Goal: Transaction & Acquisition: Book appointment/travel/reservation

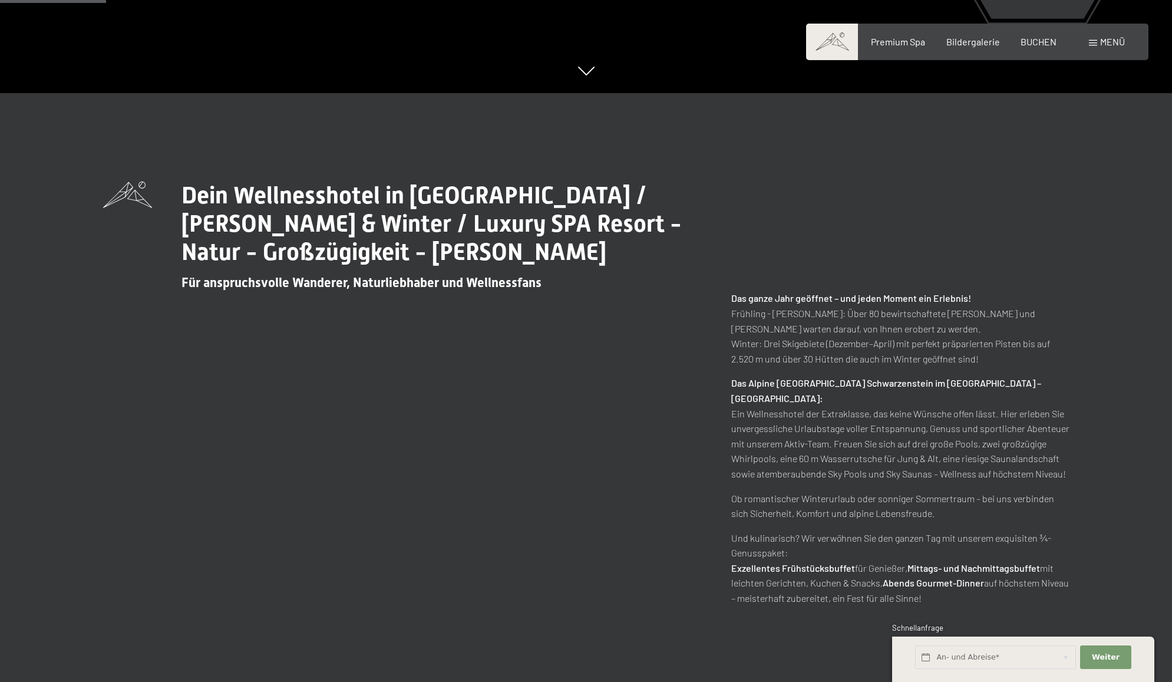
scroll to position [581, 0]
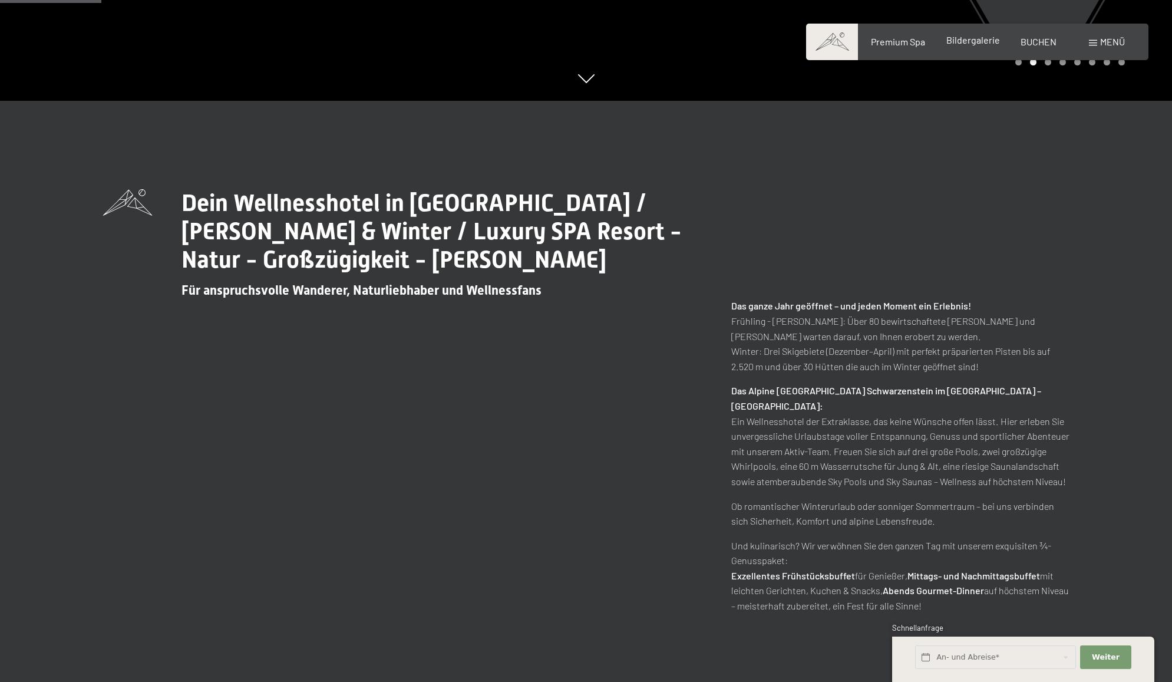
click at [960, 38] on span "Bildergalerie" at bounding box center [973, 39] width 54 height 11
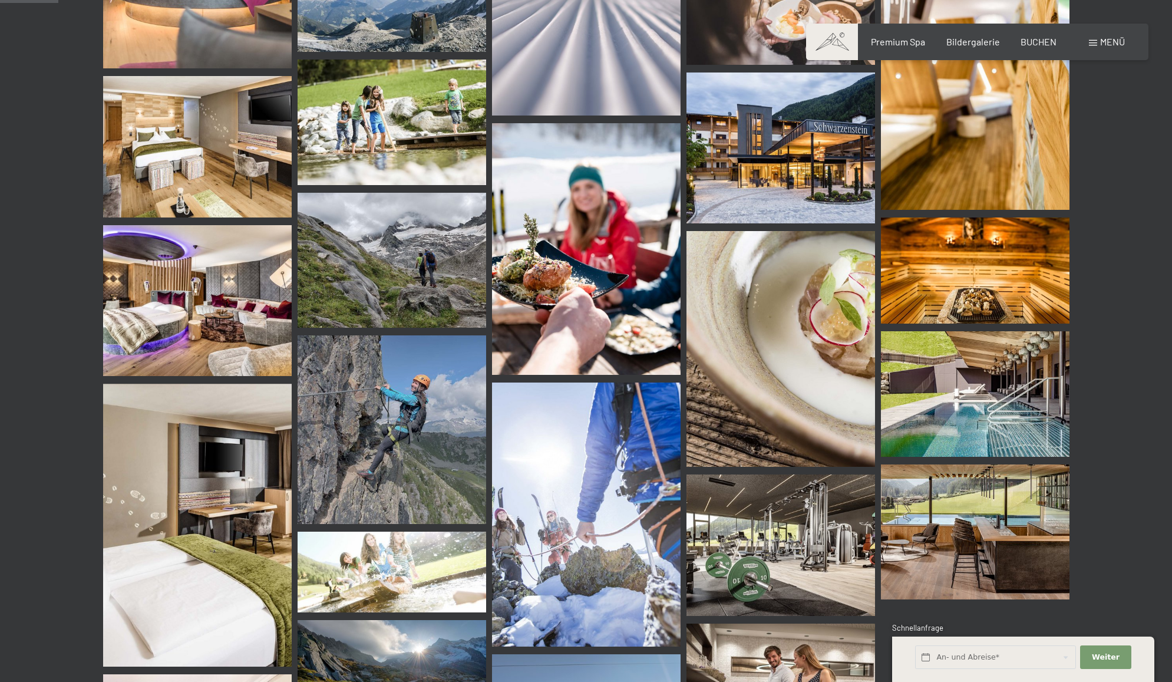
scroll to position [724, 0]
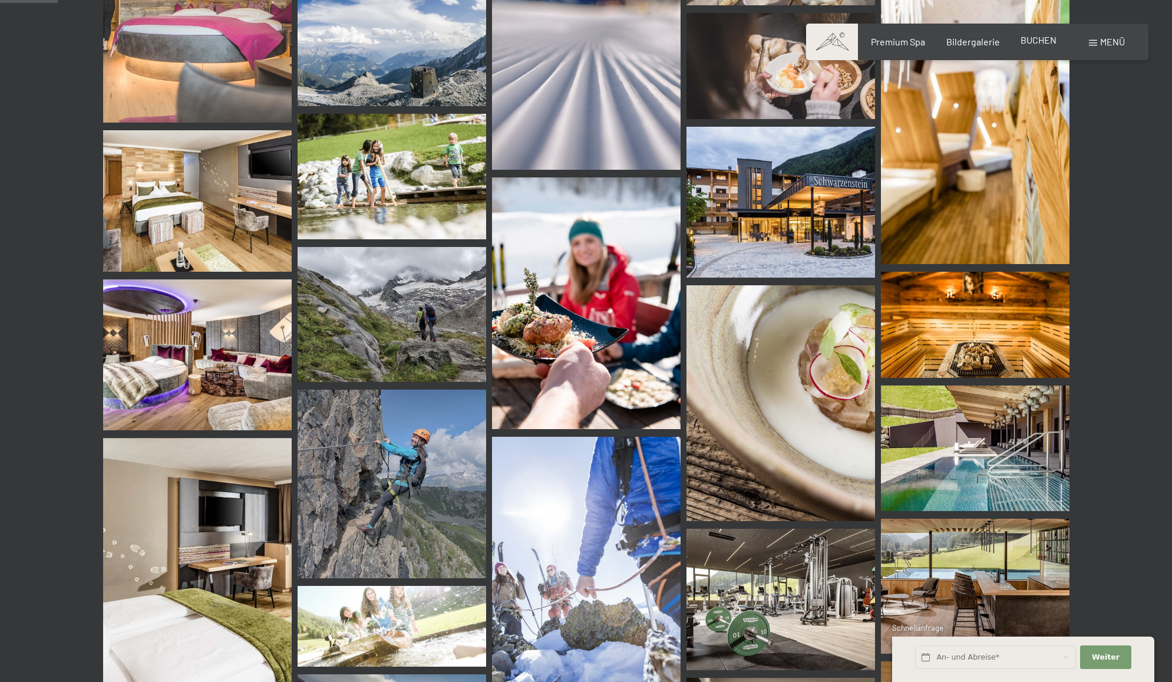
click at [1034, 45] on div "BUCHEN" at bounding box center [1039, 40] width 36 height 13
click at [1035, 43] on span "BUCHEN" at bounding box center [1039, 39] width 36 height 11
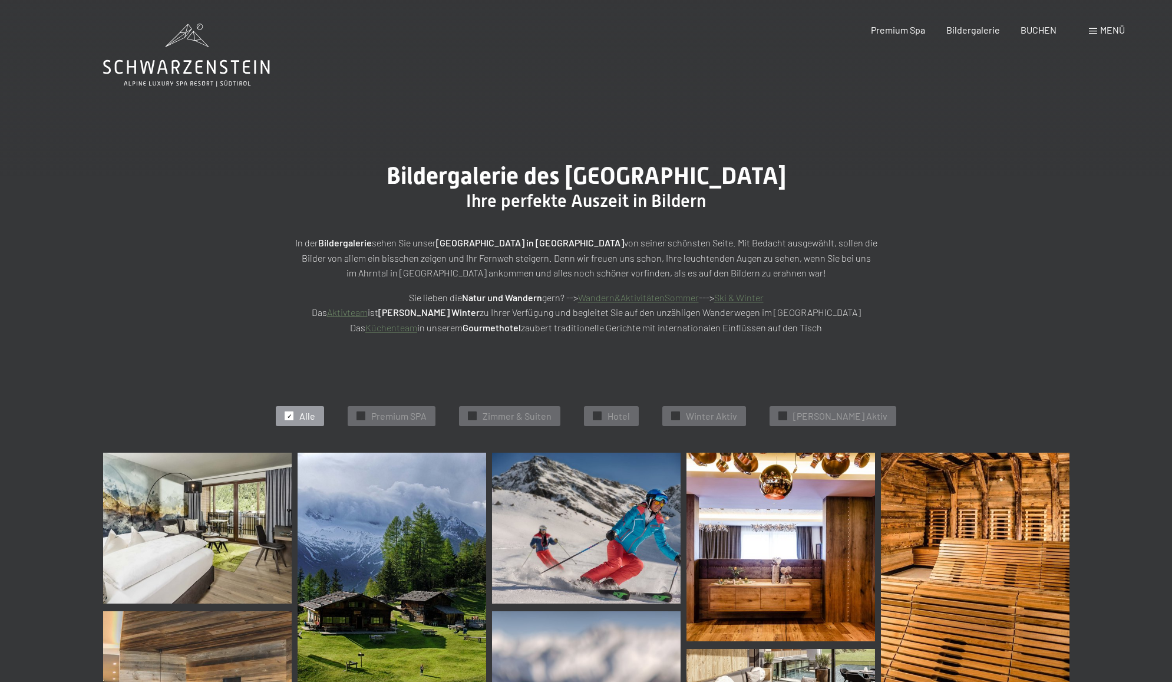
scroll to position [0, 0]
click at [898, 29] on span "Premium Spa" at bounding box center [898, 27] width 54 height 11
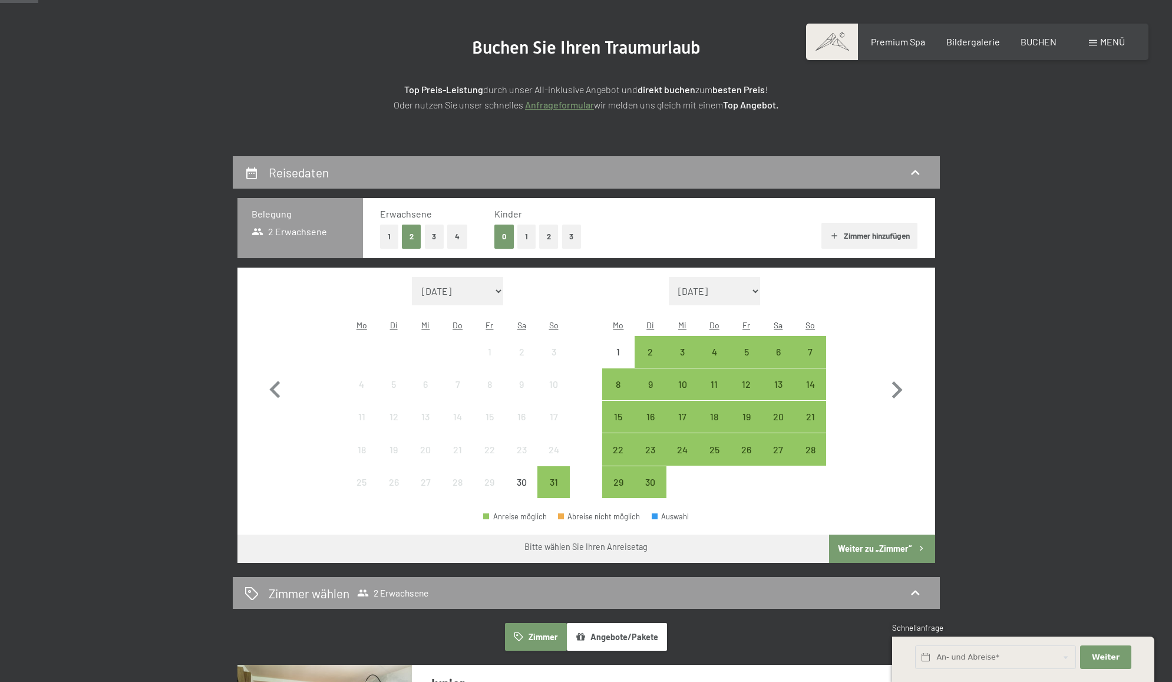
scroll to position [126, 0]
click at [602, 335] on div "1" at bounding box center [618, 351] width 32 height 32
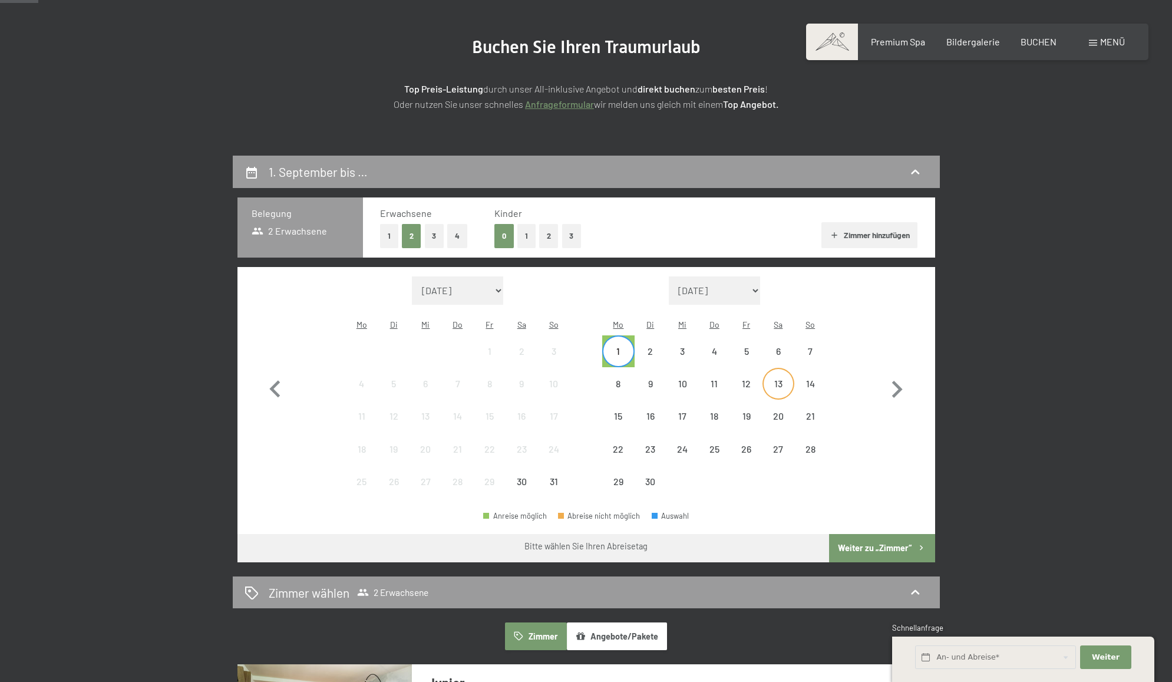
click at [778, 379] on div "13" at bounding box center [778, 393] width 29 height 29
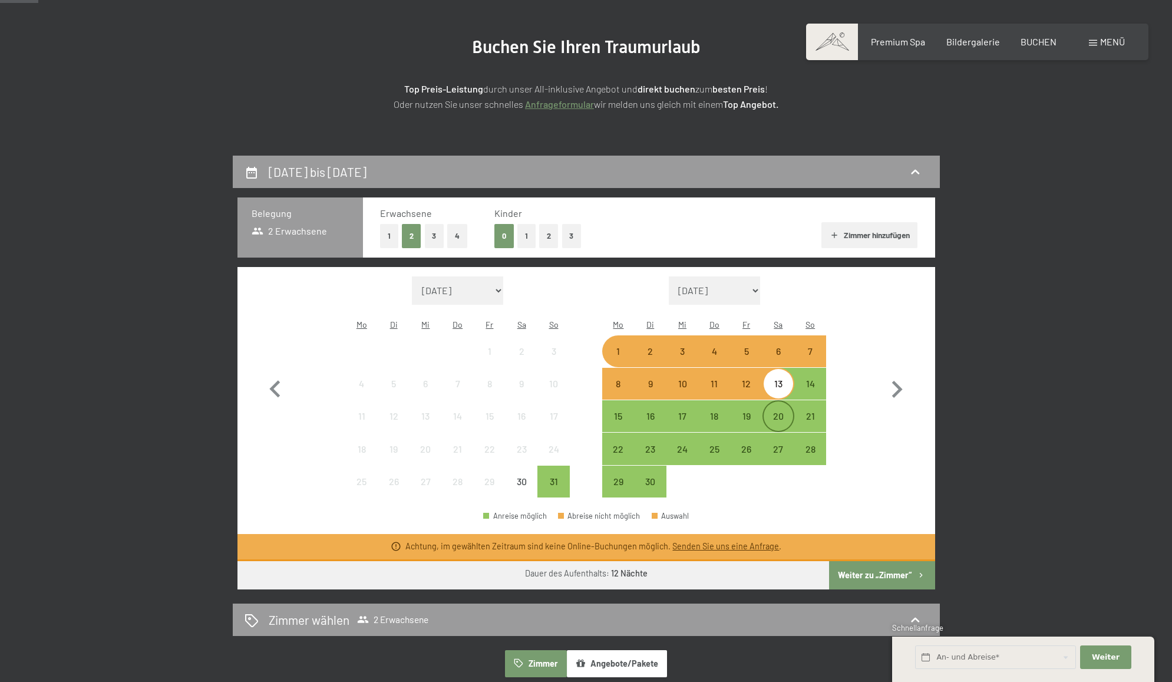
click at [776, 411] on div "20" at bounding box center [778, 425] width 29 height 29
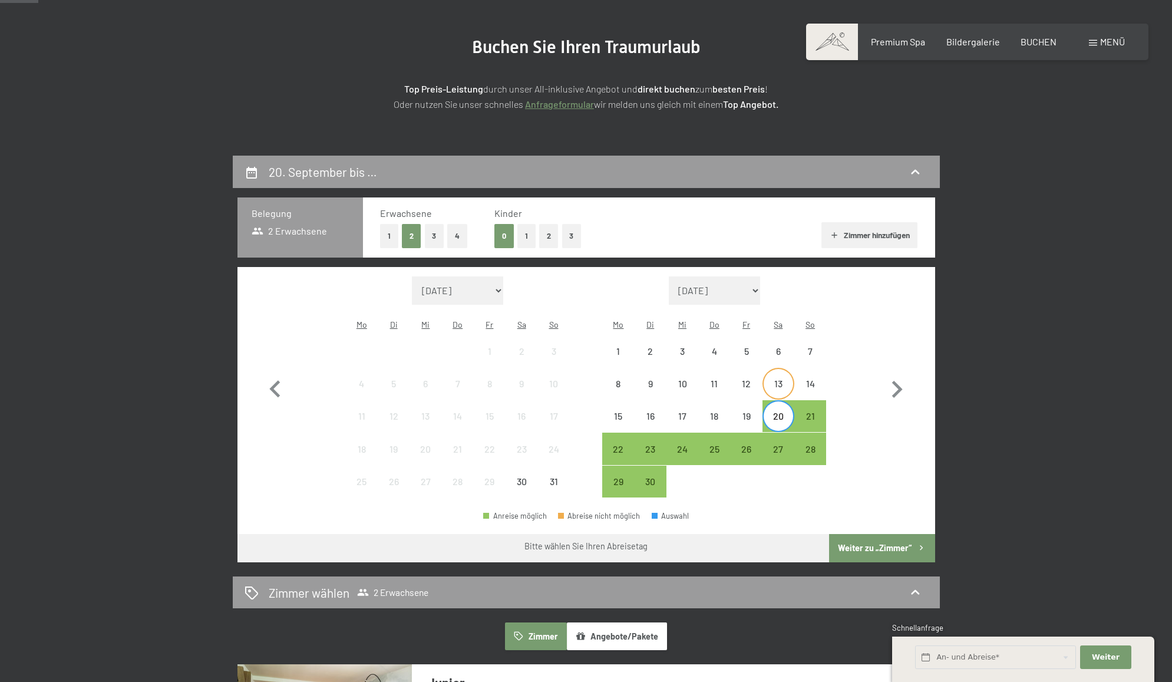
click at [777, 379] on div "13" at bounding box center [778, 393] width 29 height 29
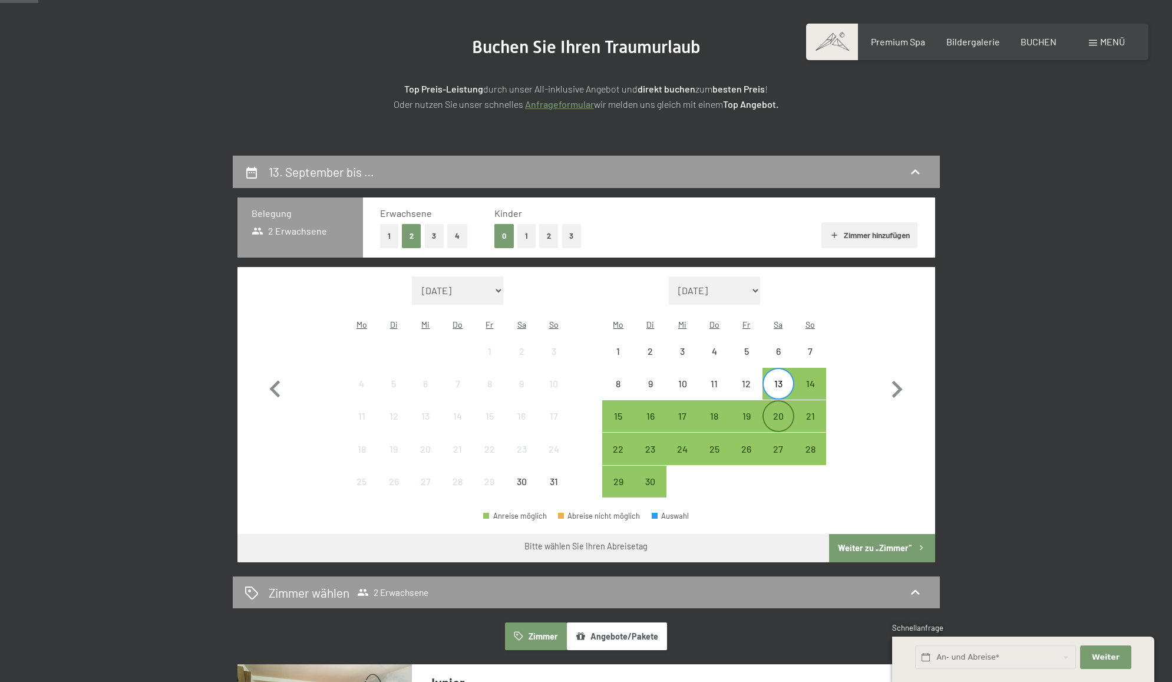
click at [777, 411] on div "20" at bounding box center [778, 425] width 29 height 29
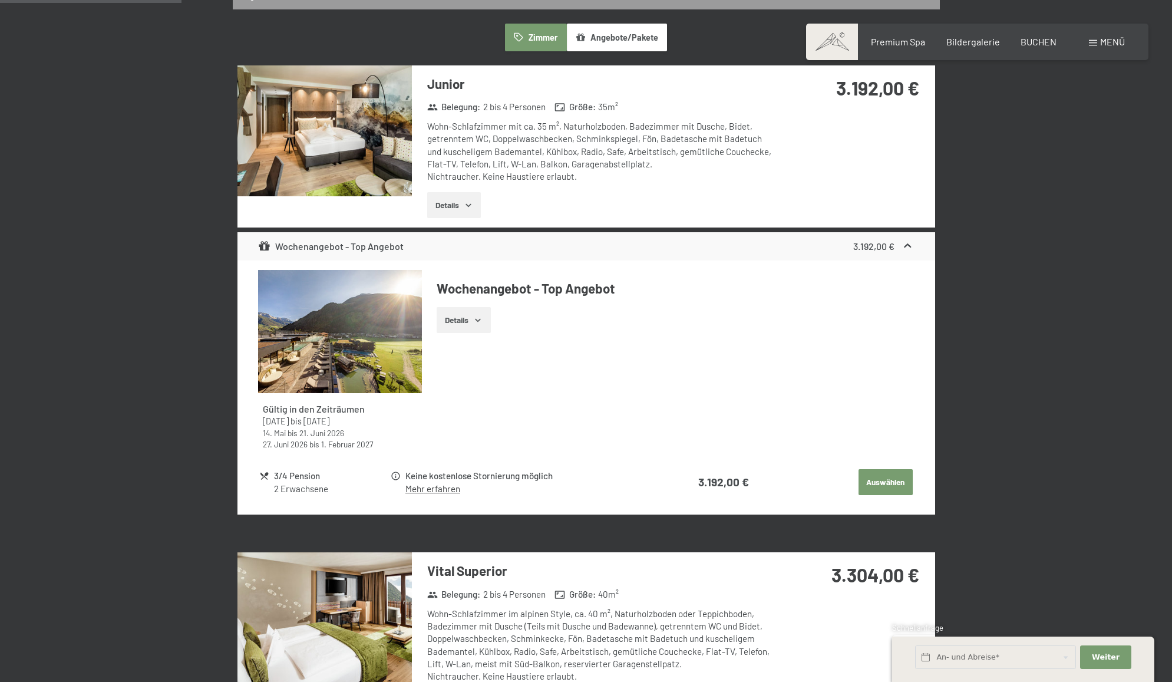
scroll to position [725, 0]
click at [465, 307] on button "Details" at bounding box center [464, 320] width 54 height 26
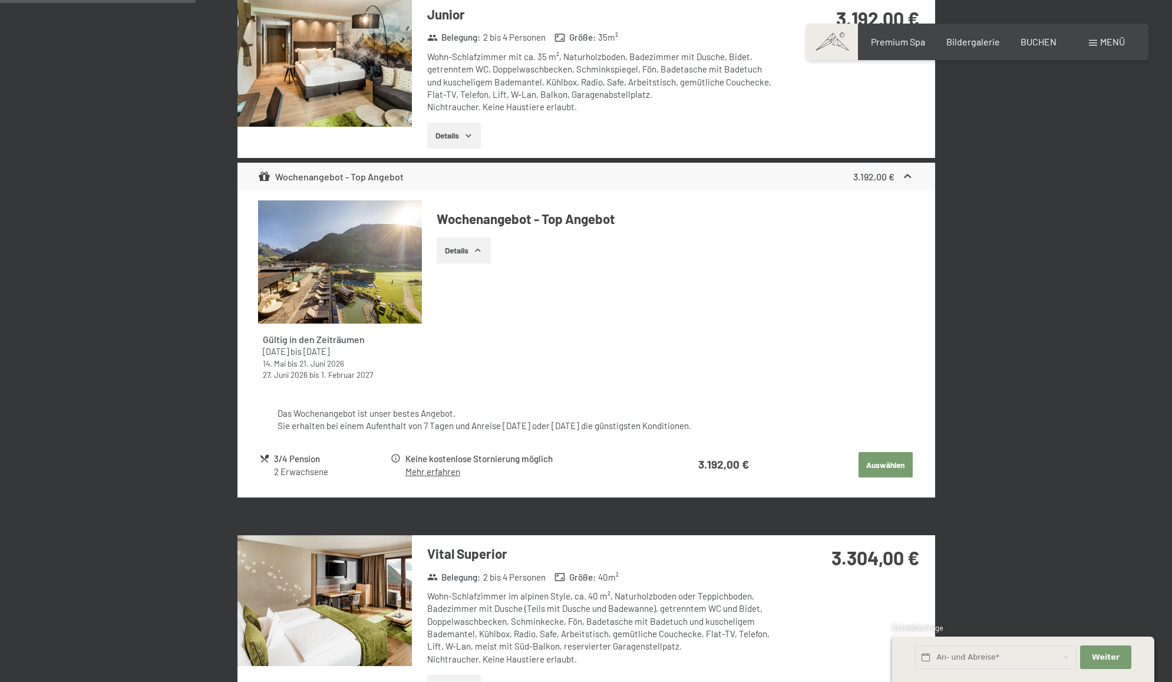
scroll to position [783, 0]
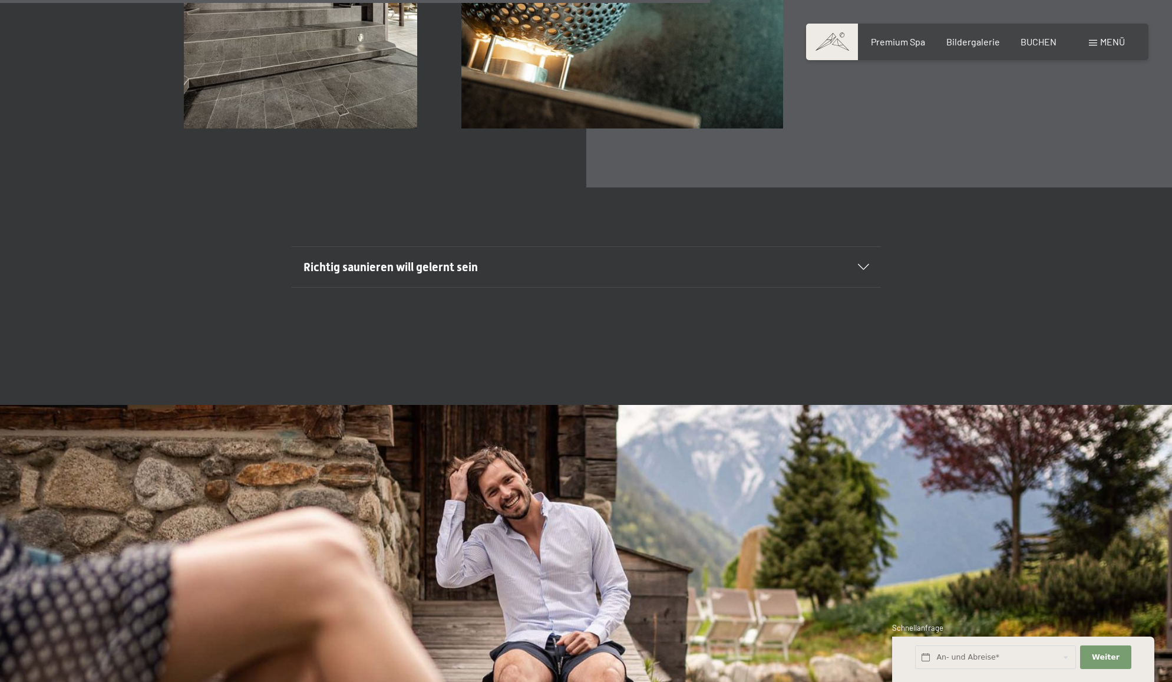
scroll to position [4765, 0]
click at [823, 41] on span at bounding box center [832, 42] width 52 height 37
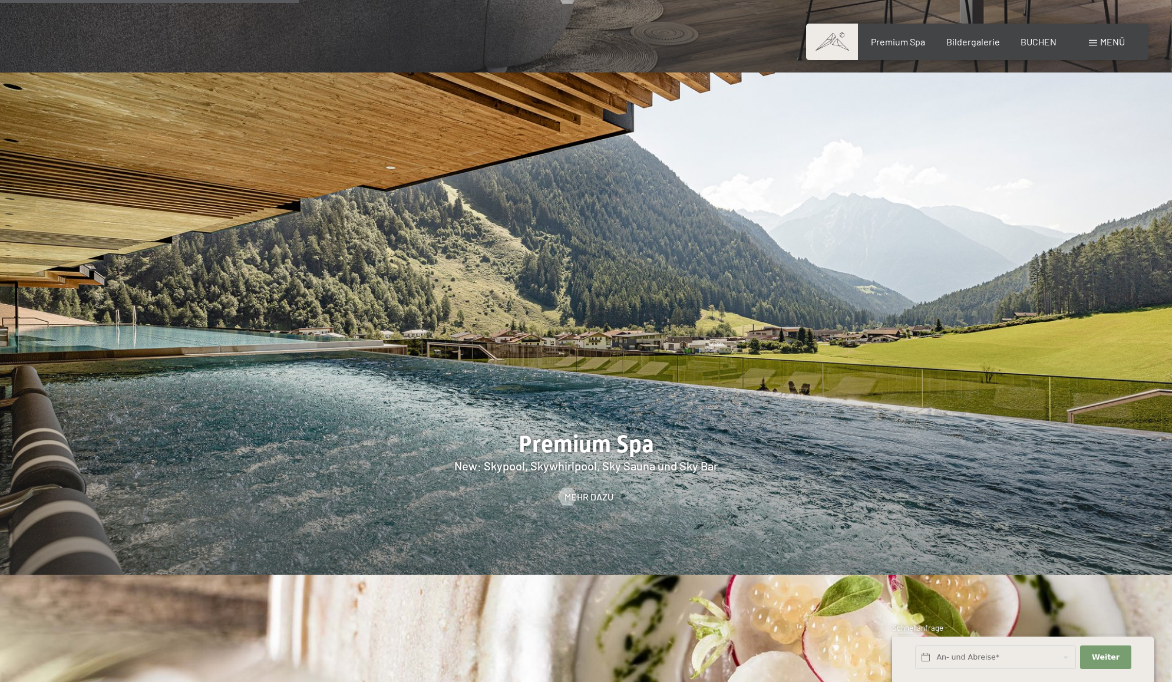
scroll to position [1751, 0]
